Goal: Check status

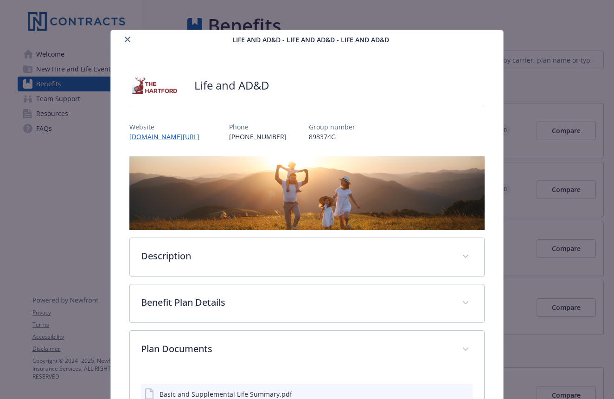
scroll to position [147, 0]
